Goal: Information Seeking & Learning: Learn about a topic

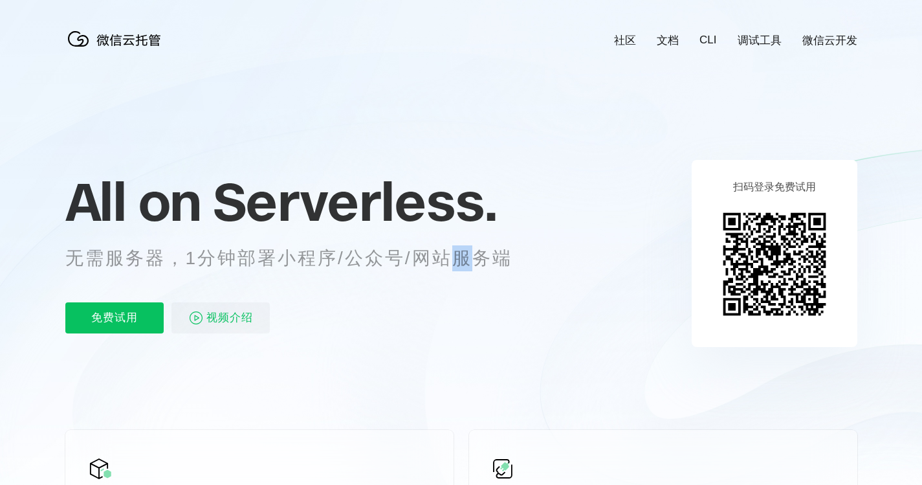
scroll to position [0, 2301]
click at [415, 280] on div "All on Serverless. 无需服务器，1分钟部署小程序/公众号/网站服务端 免费试用 视频介绍" at bounding box center [304, 253] width 479 height 188
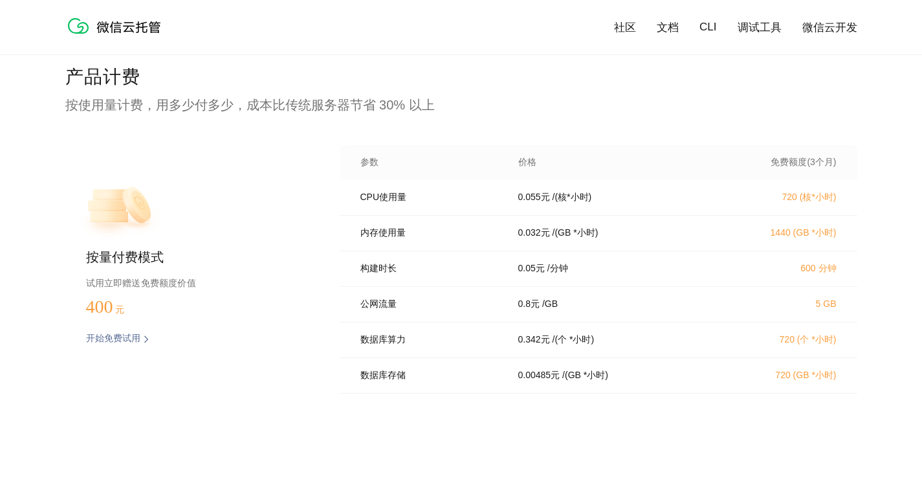
scroll to position [0, 0]
click at [648, 98] on p "按使用量计费，用多少付多少，成本比传统服务器节省 30% 以上" at bounding box center [461, 105] width 792 height 18
click at [648, 94] on div "产品计费 按使用量计费，用多少付多少，成本比传统服务器节省 30% 以上 按量付费模式 试用立即赠送免费额度价值 400 元 开始免费试用 预估费用 参数 价…" at bounding box center [461, 285] width 792 height 440
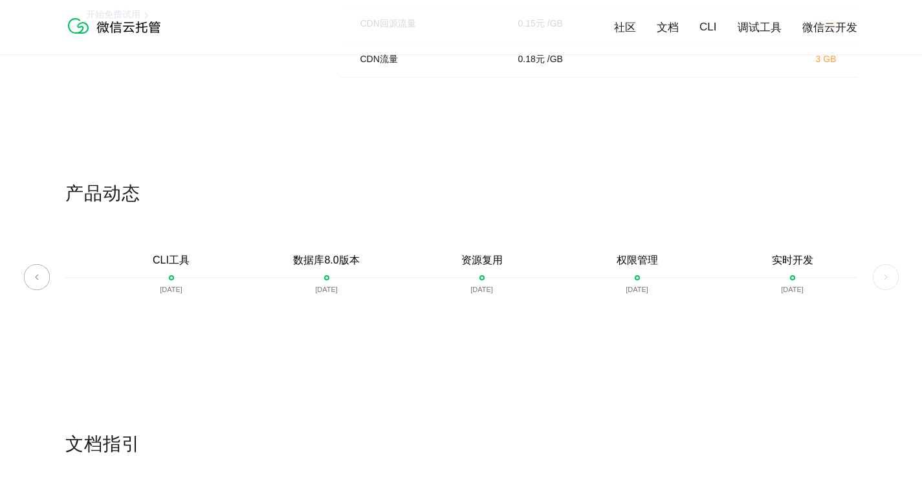
scroll to position [2653, 0]
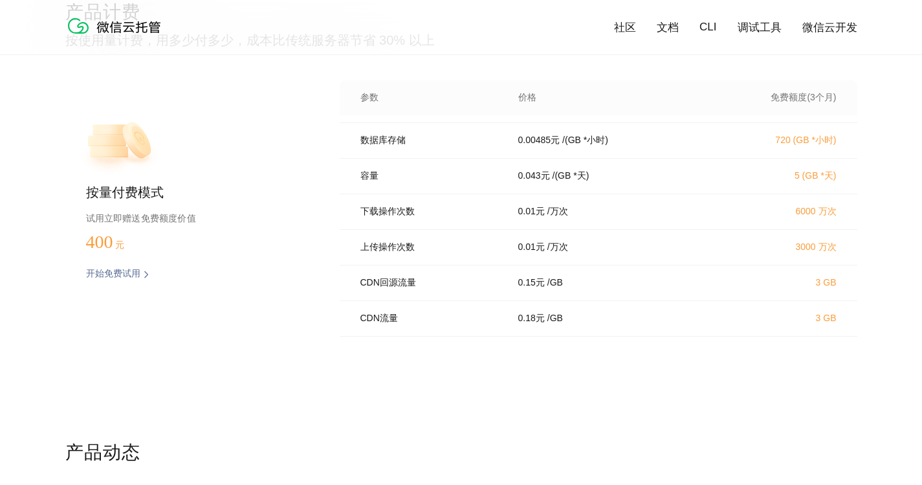
click at [596, 274] on div "CDN回源流量 0.15 元 / [GEOGRAPHIC_DATA] 3 GB" at bounding box center [599, 283] width 518 height 36
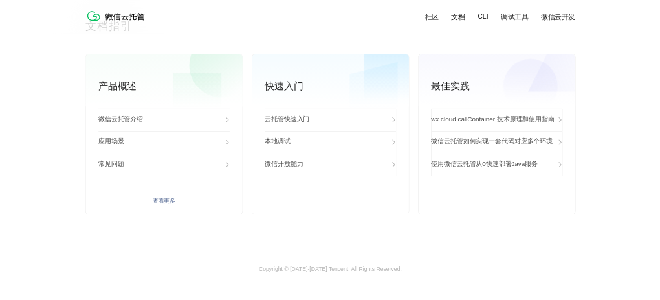
scroll to position [3314, 0]
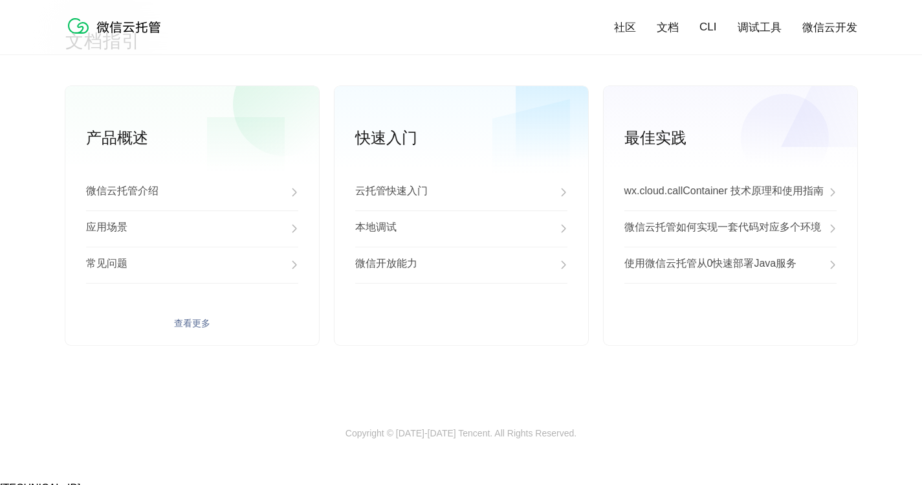
click at [136, 195] on p "微信云托管介绍" at bounding box center [122, 192] width 72 height 16
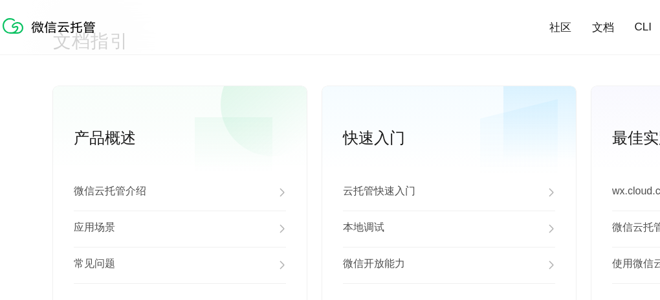
click at [92, 223] on p "应用场景" at bounding box center [94, 229] width 41 height 16
click at [604, 27] on link "文档" at bounding box center [603, 27] width 22 height 15
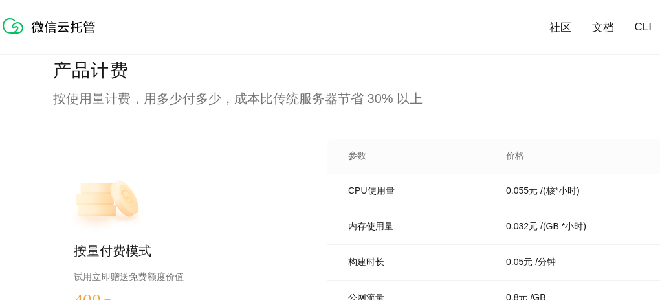
scroll to position [2593, 0]
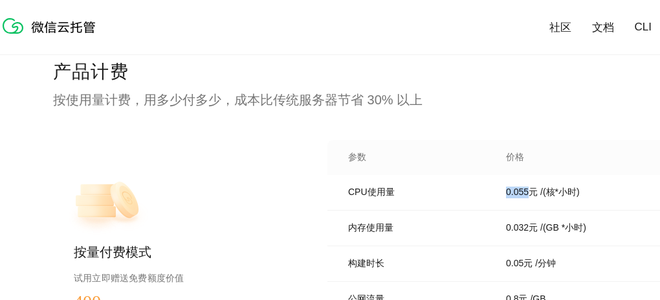
drag, startPoint x: 526, startPoint y: 193, endPoint x: 506, endPoint y: 193, distance: 20.1
click at [506, 193] on p "0.055 元" at bounding box center [522, 192] width 32 height 12
copy p "0.055"
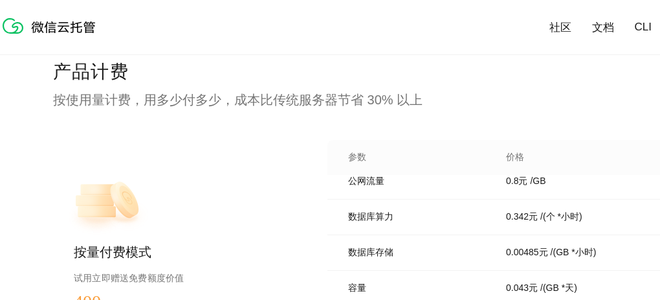
scroll to position [129, 0]
